Goal: Find specific page/section: Find specific page/section

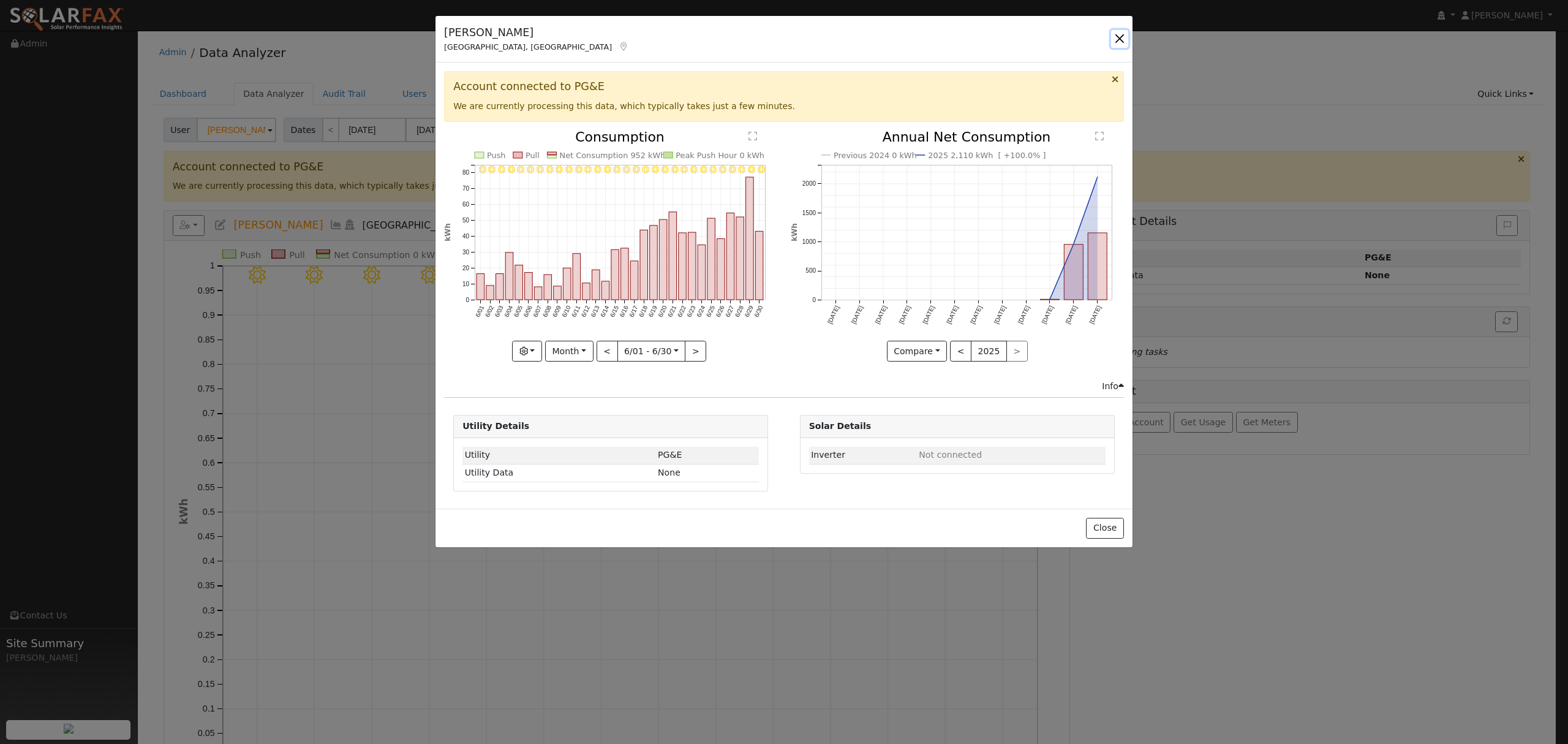
click at [1119, 39] on button "button" at bounding box center [1119, 38] width 17 height 17
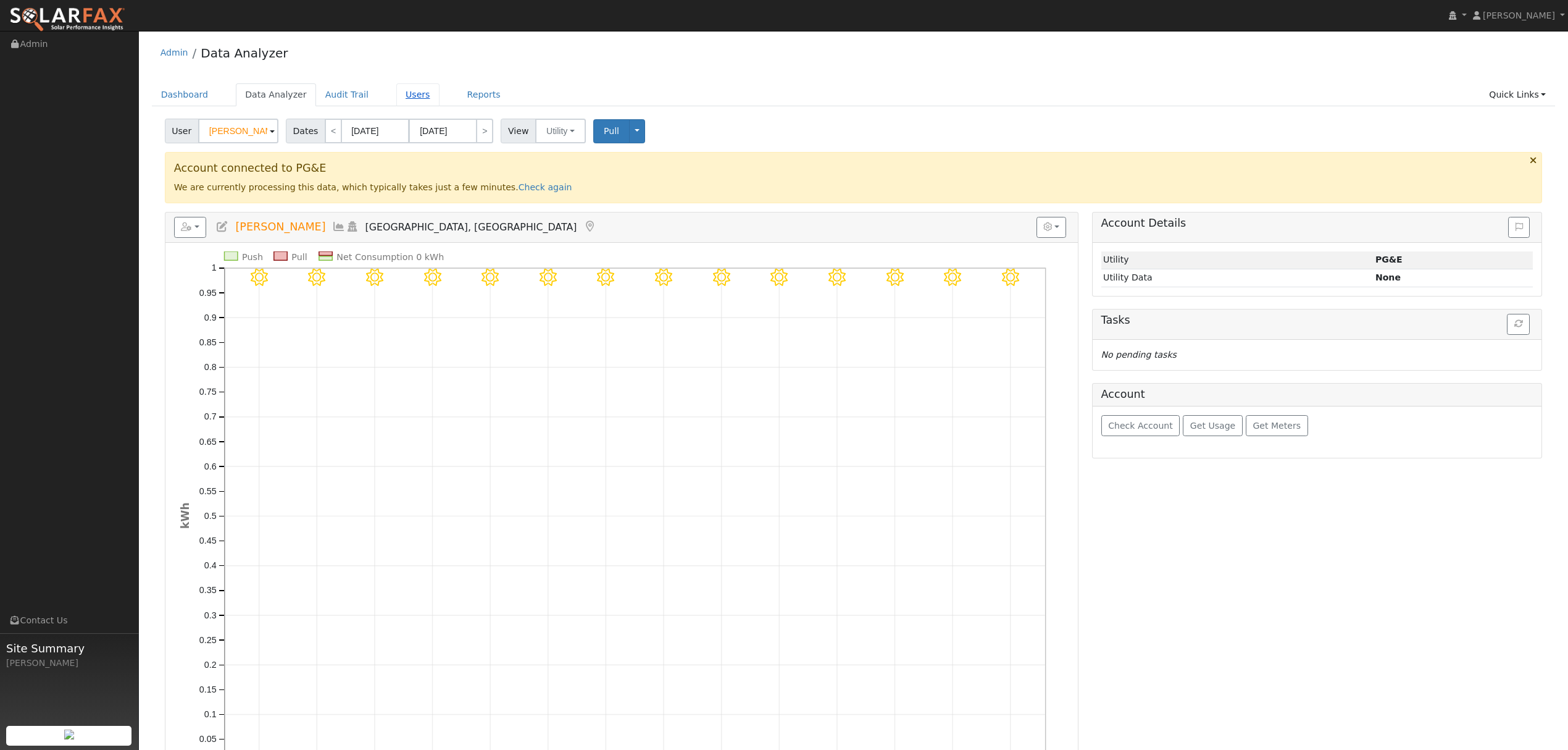
click at [402, 94] on link "Users" at bounding box center [418, 94] width 44 height 23
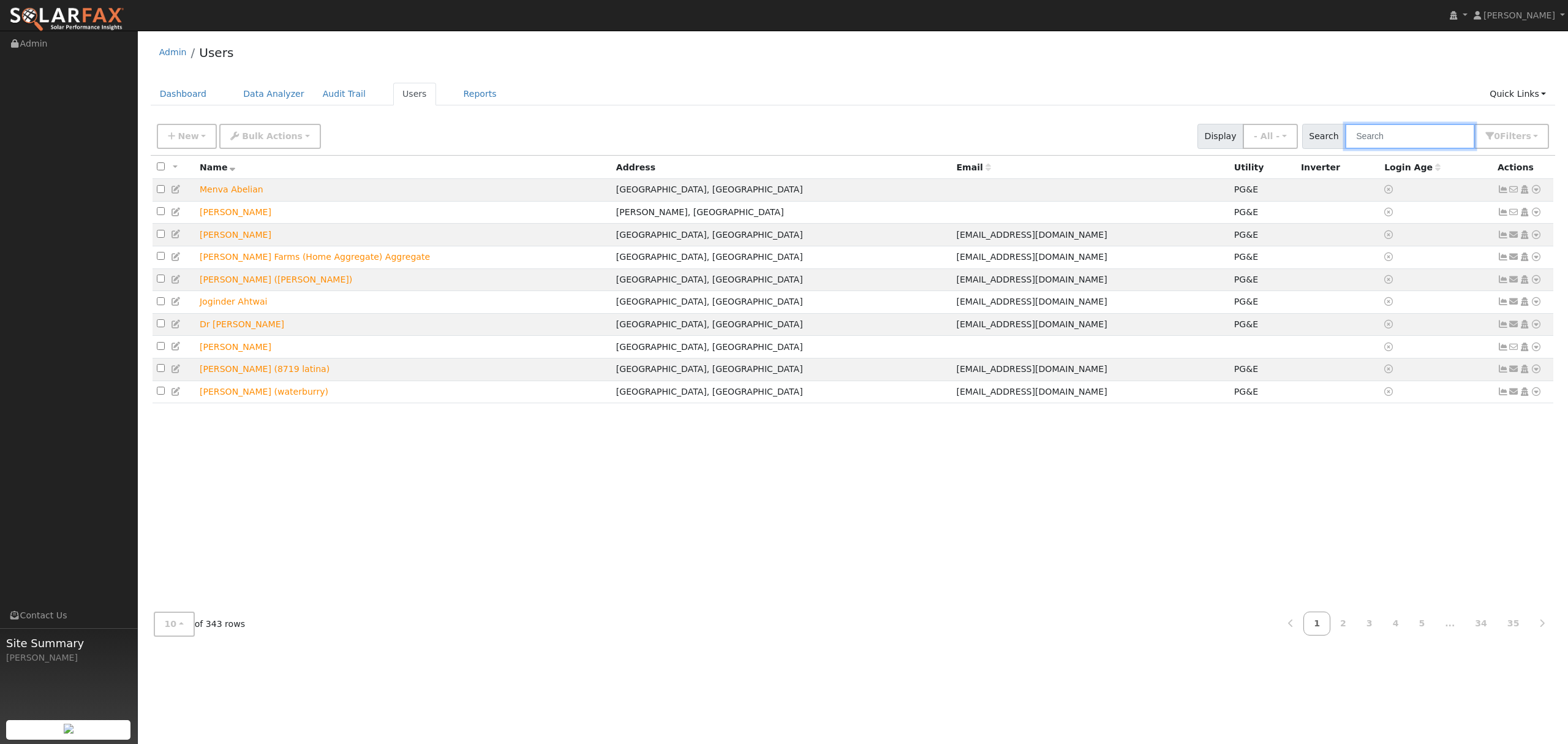
click at [1398, 135] on input "text" at bounding box center [1409, 137] width 130 height 25
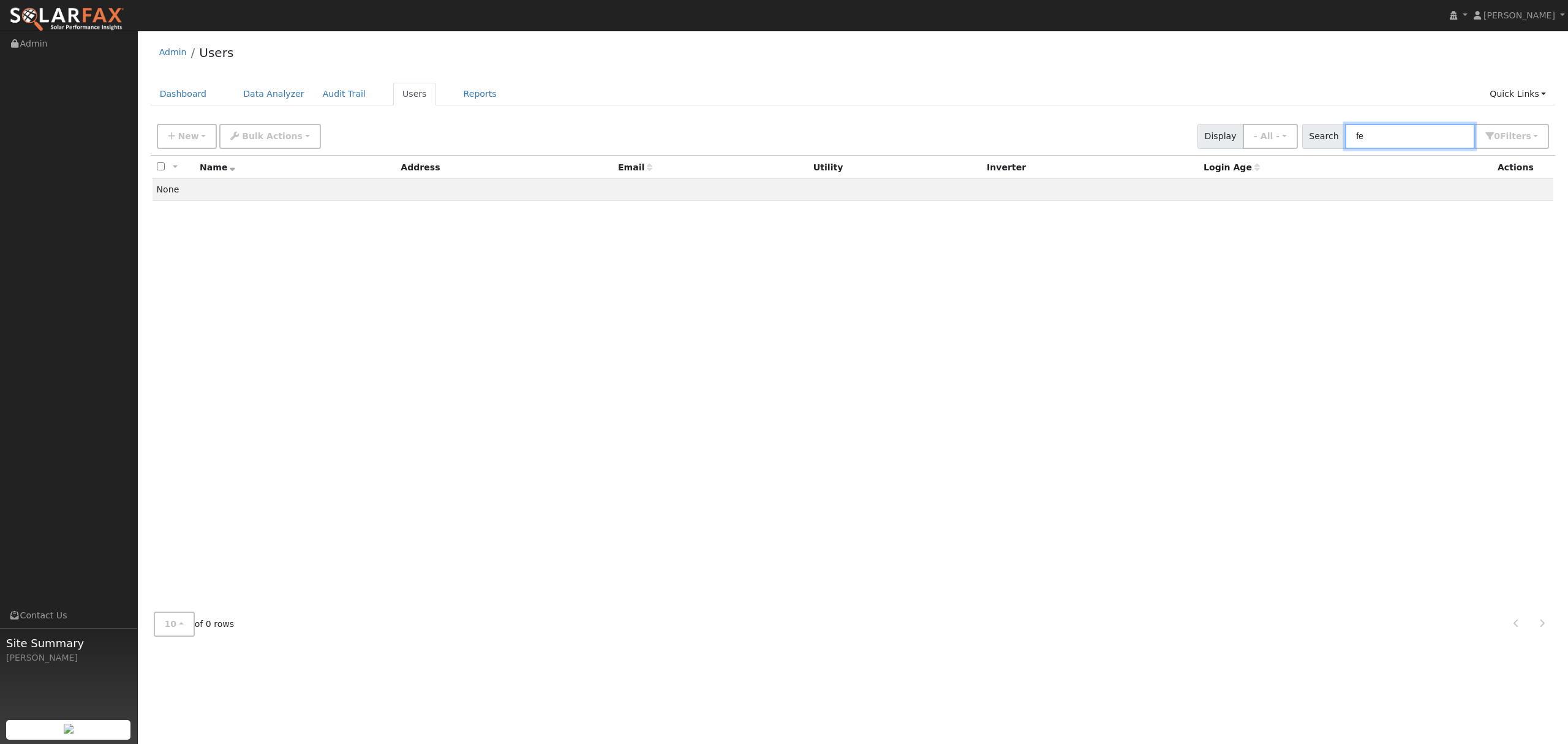
type input "f"
